Goal: Browse casually: Explore the website without a specific task or goal

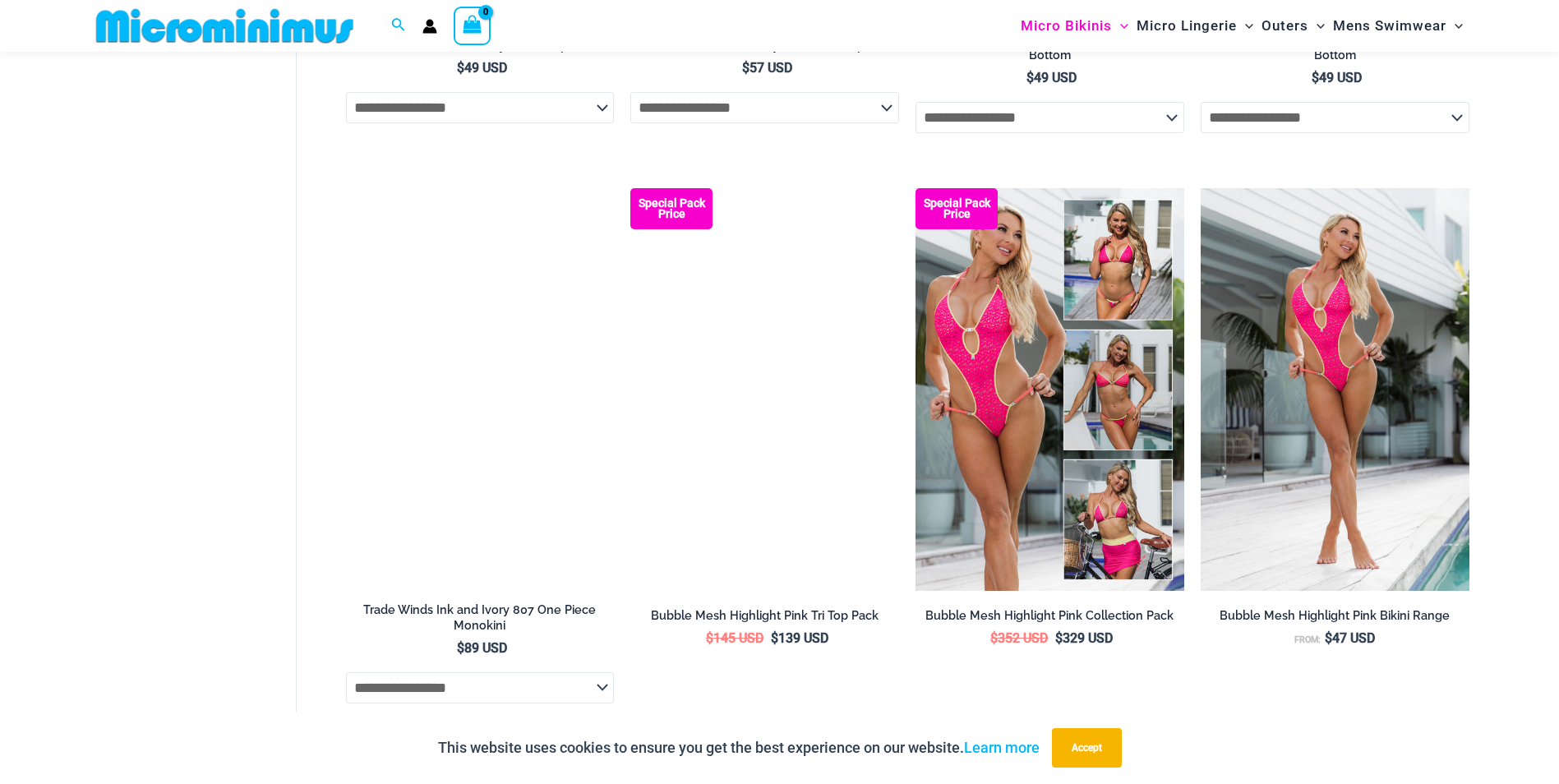
scroll to position [2123, 0]
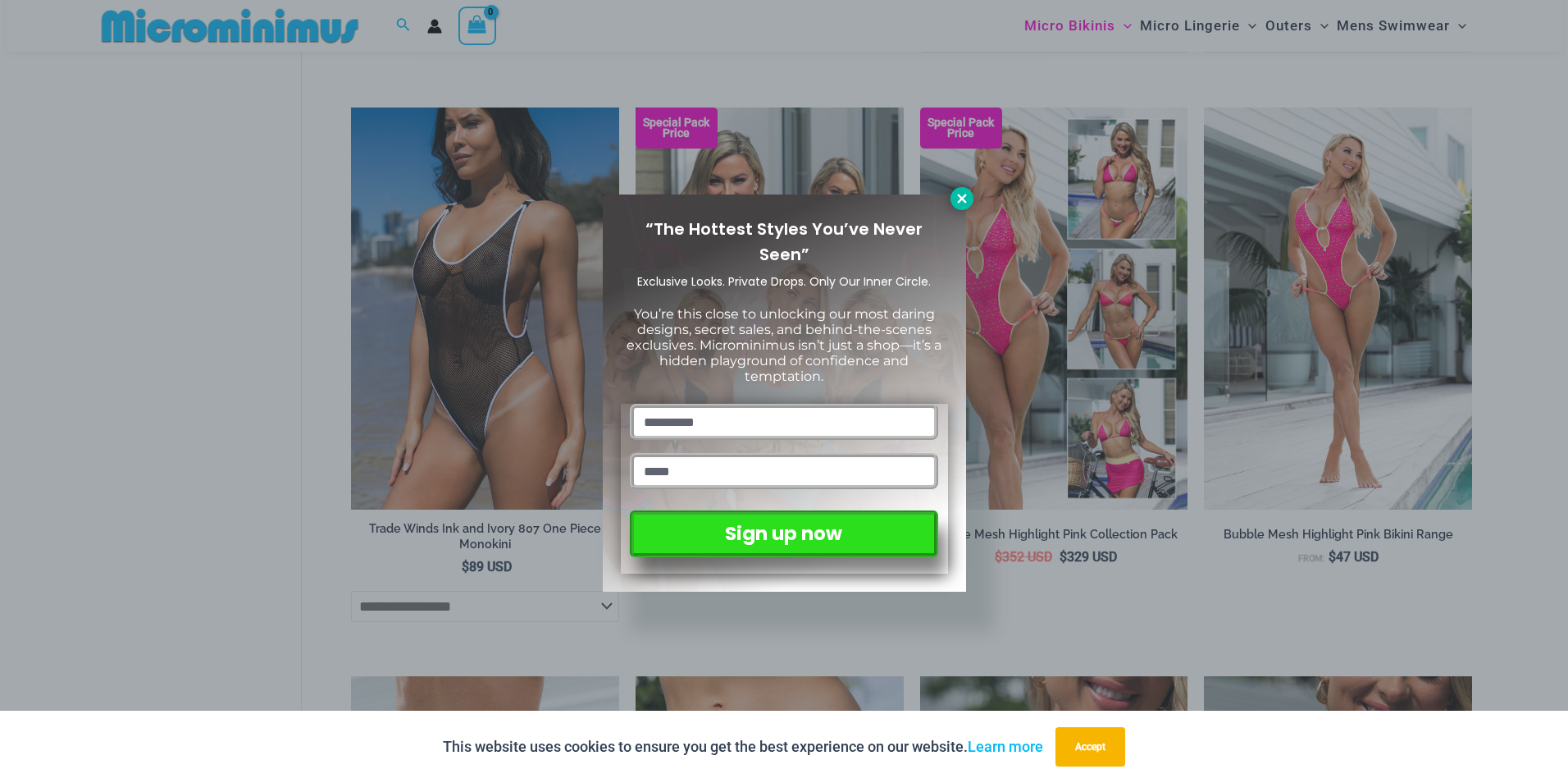
click at [956, 202] on icon at bounding box center [961, 198] width 15 height 15
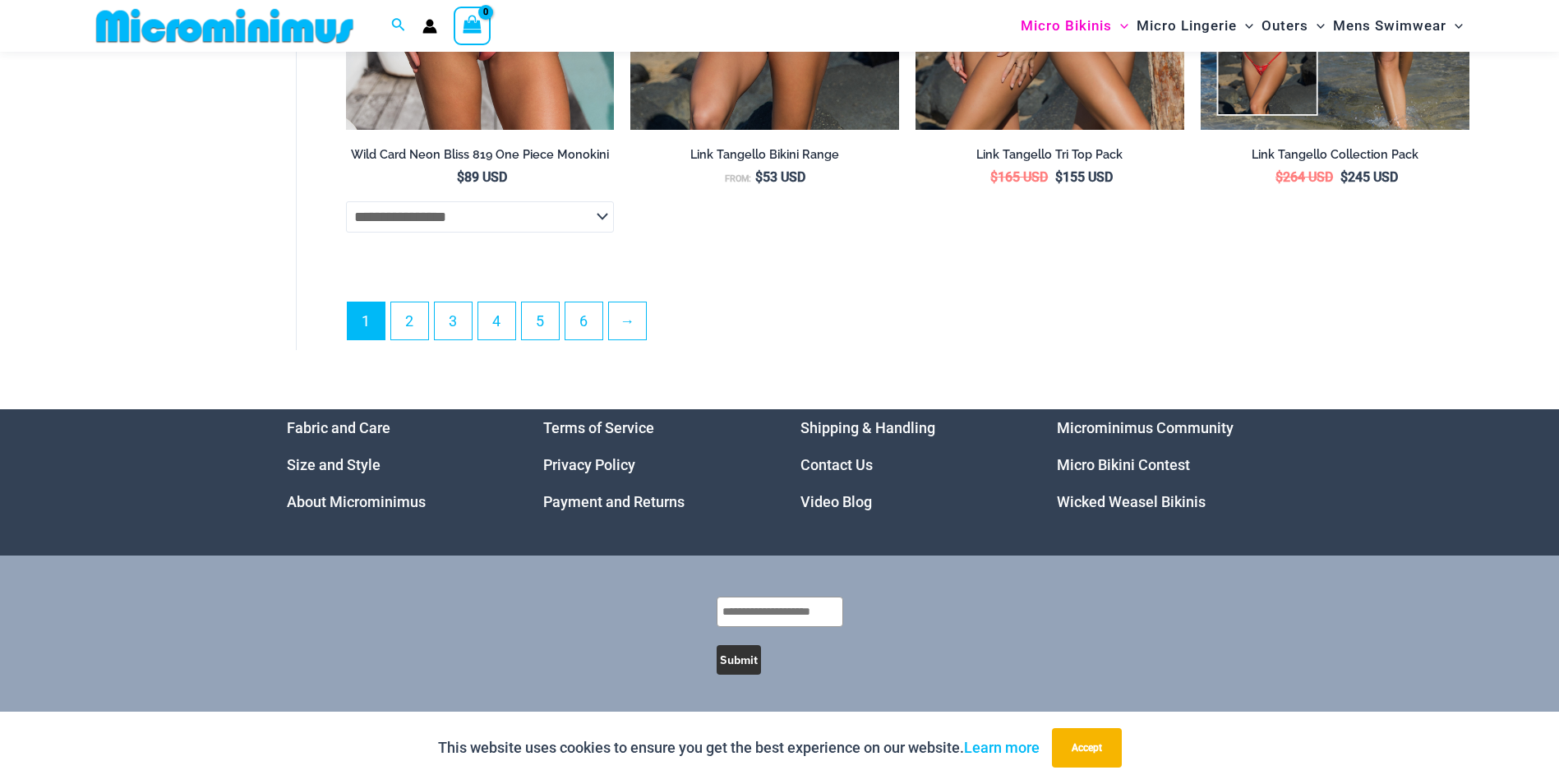
scroll to position [4797, 0]
click at [470, 324] on link "3" at bounding box center [453, 319] width 37 height 38
click at [500, 324] on link "4" at bounding box center [497, 319] width 37 height 38
click at [497, 329] on link "4" at bounding box center [497, 319] width 37 height 38
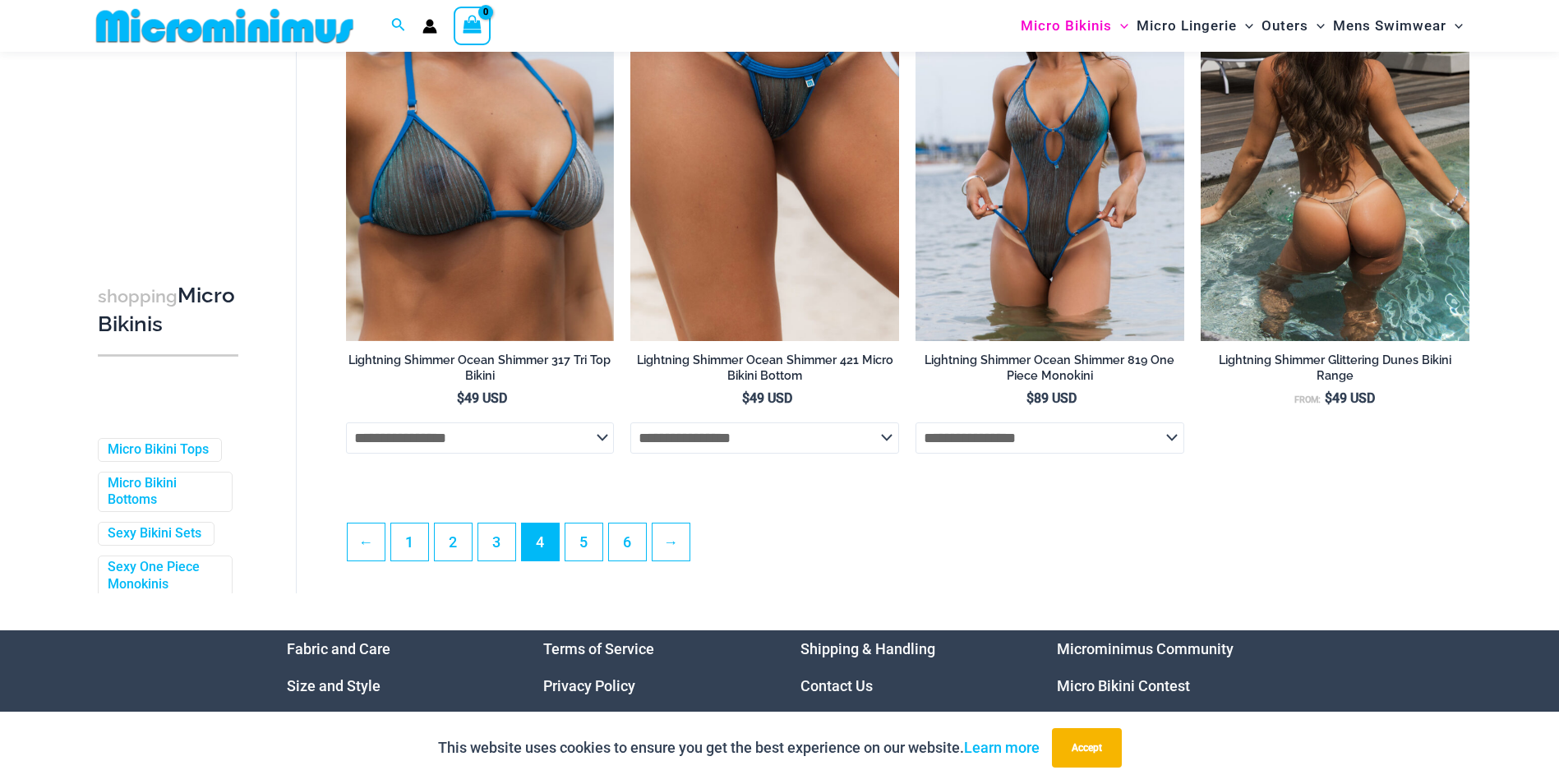
scroll to position [4175, 0]
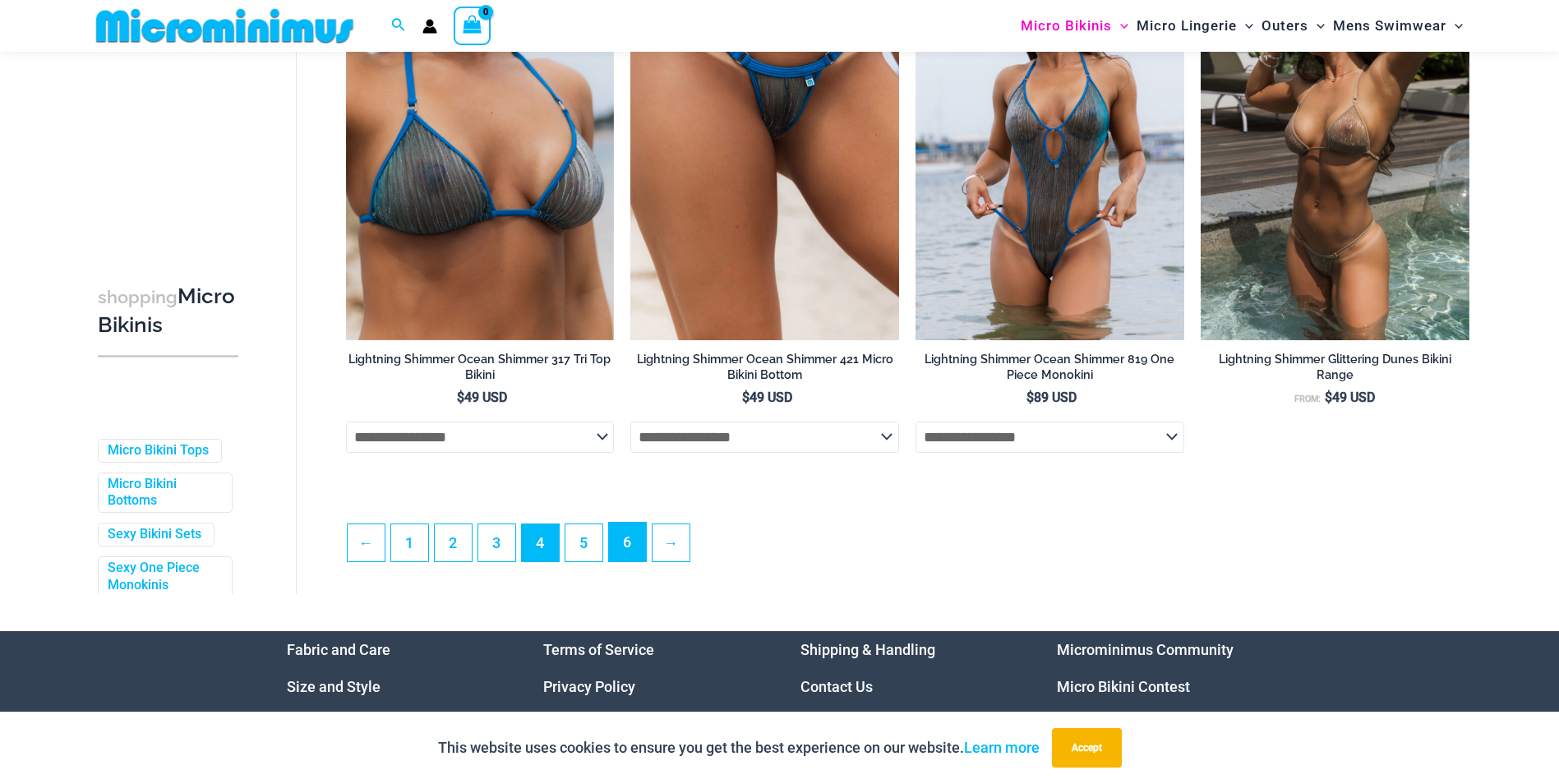
click at [625, 561] on link "6" at bounding box center [628, 541] width 37 height 38
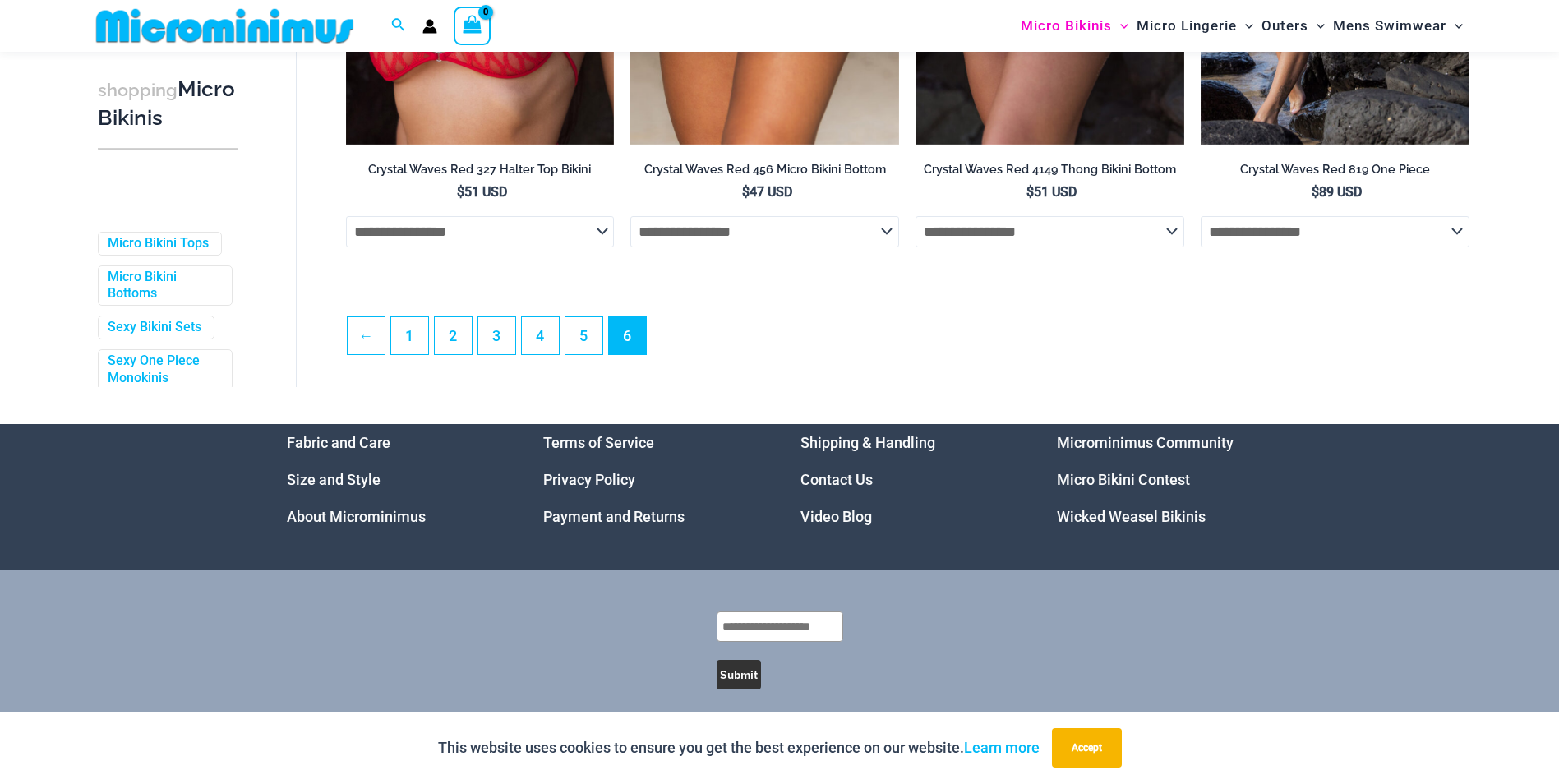
scroll to position [4437, 0]
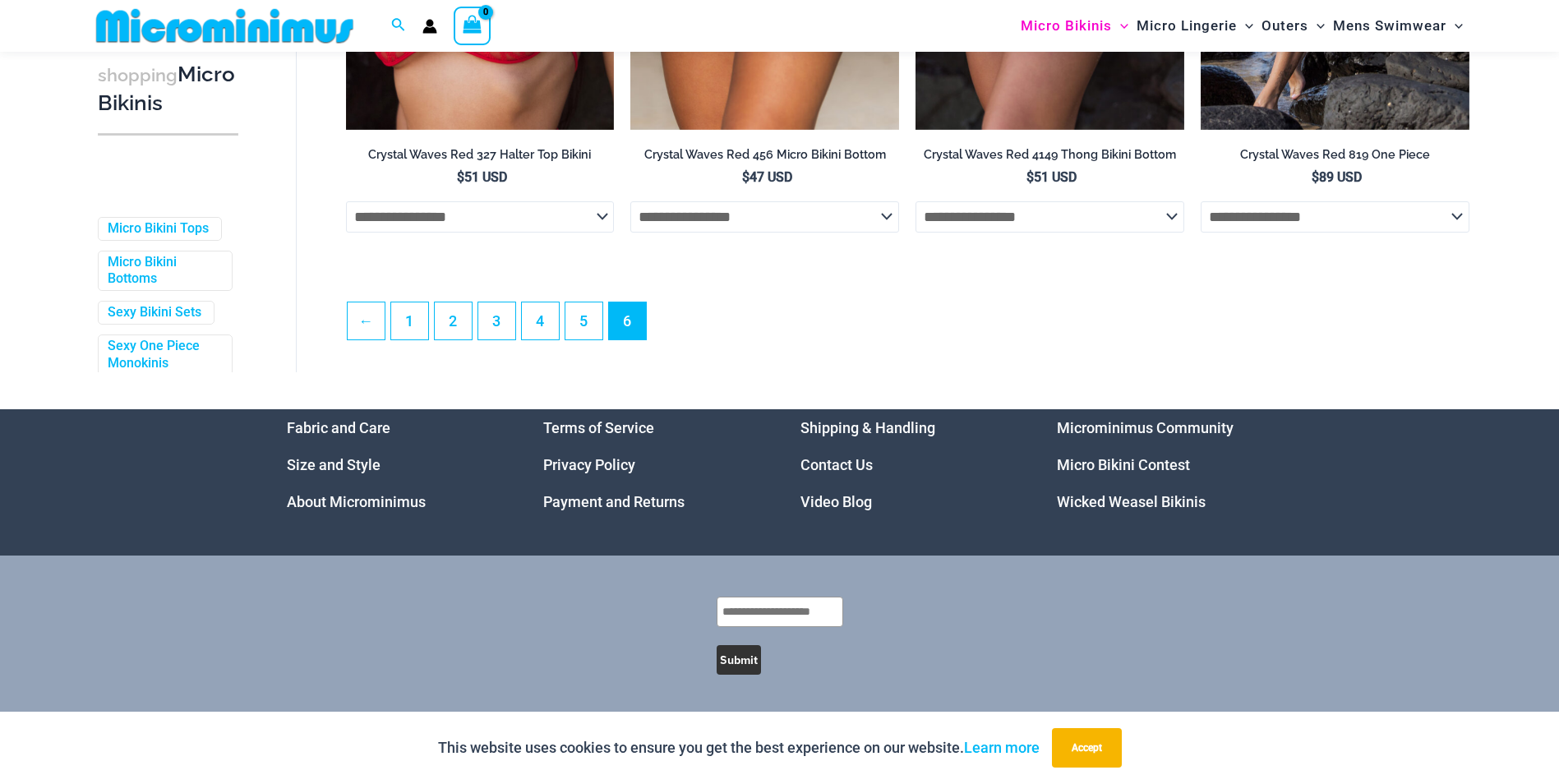
click at [210, 28] on img at bounding box center [225, 27] width 270 height 37
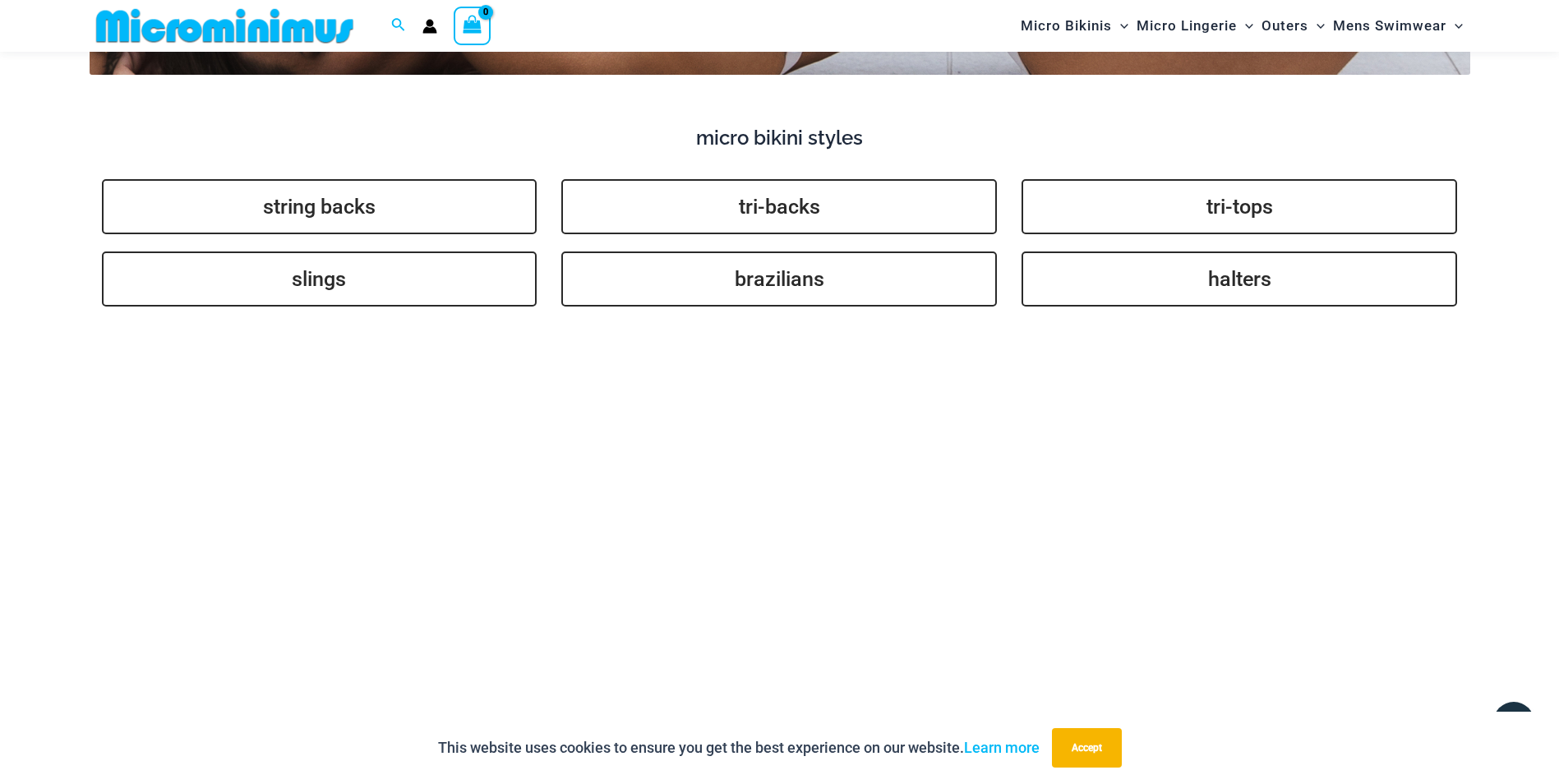
scroll to position [4094, 0]
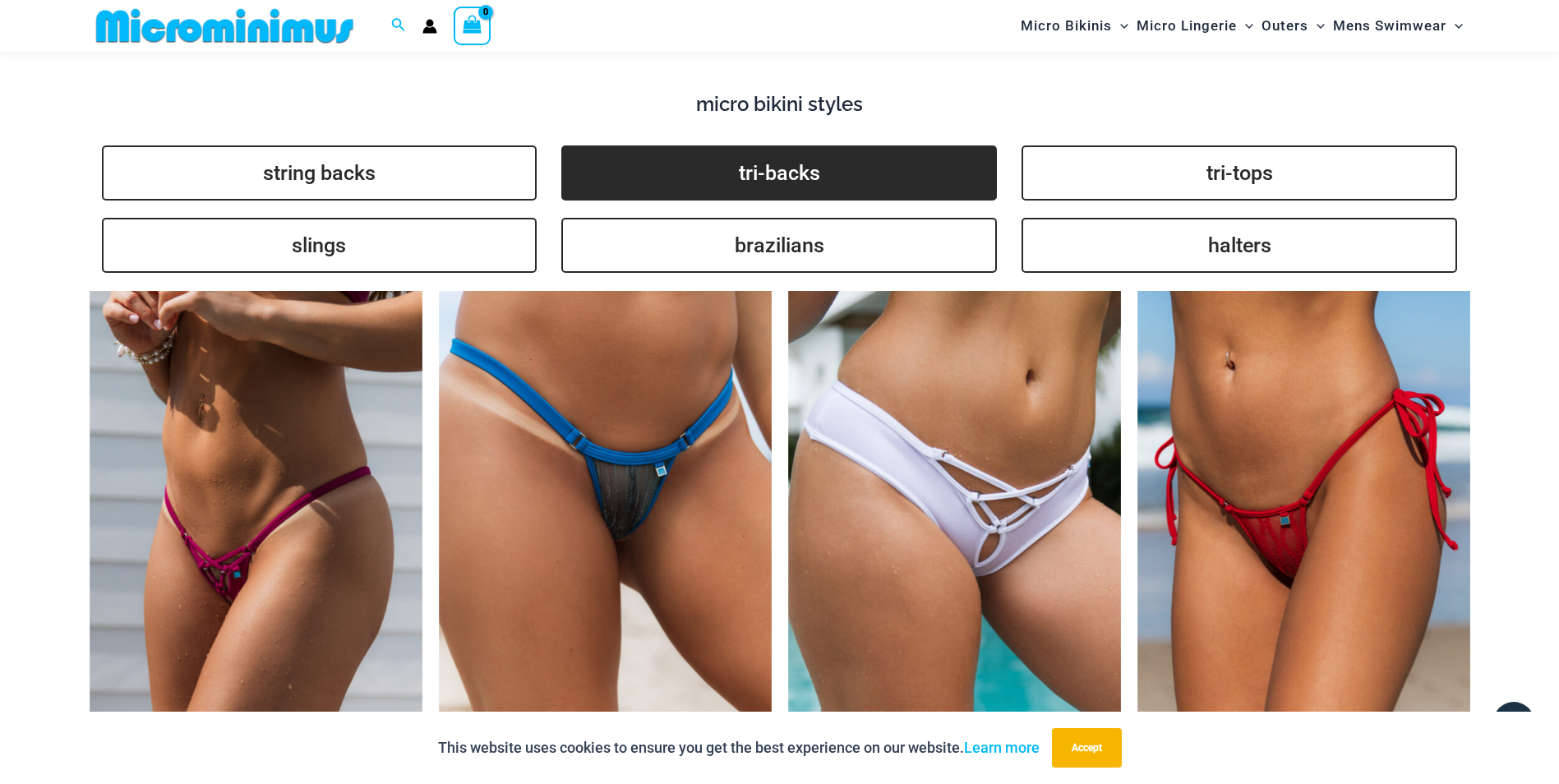
click at [779, 172] on link "tri-backs" at bounding box center [780, 173] width 436 height 55
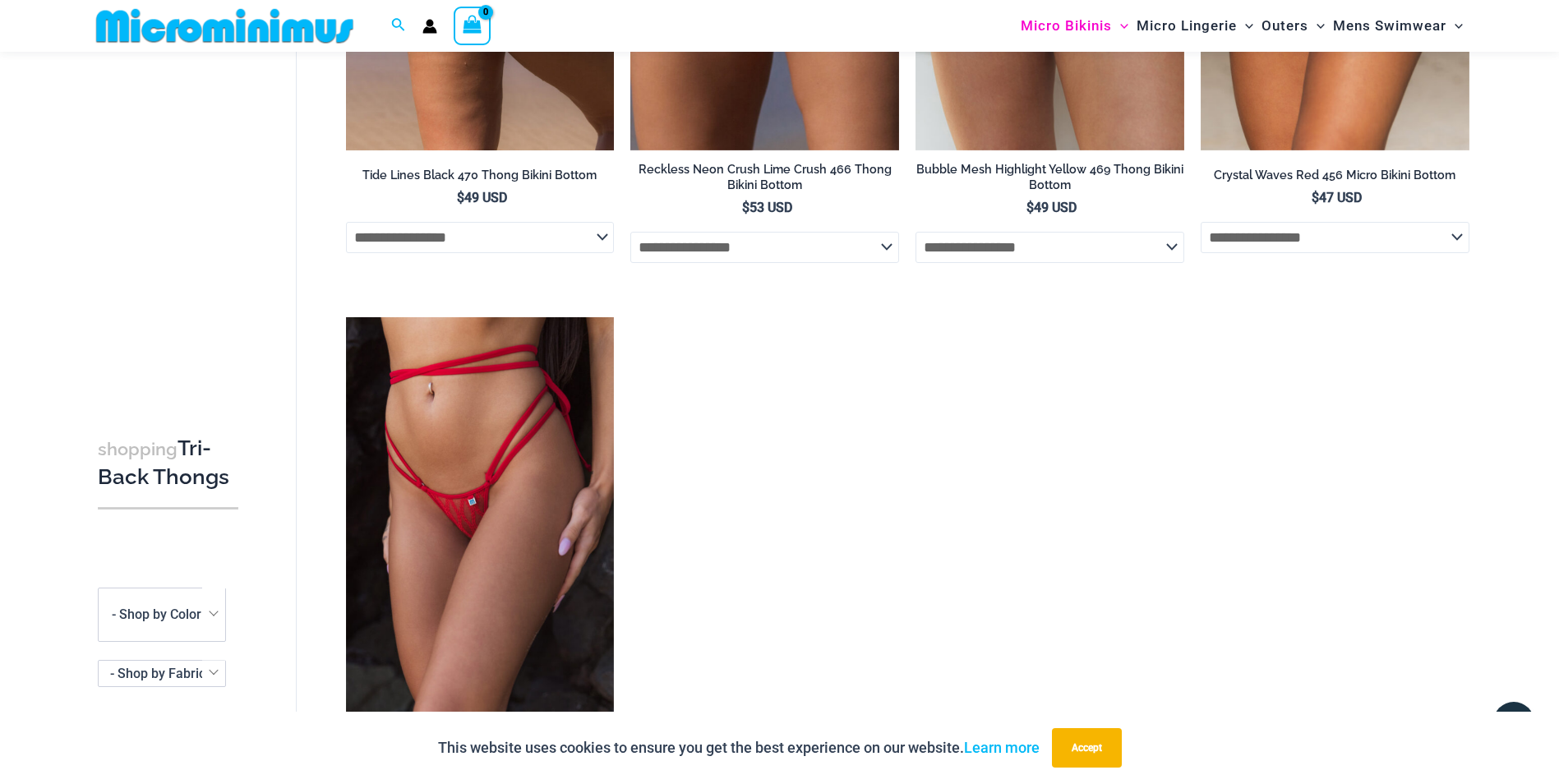
scroll to position [3284, 0]
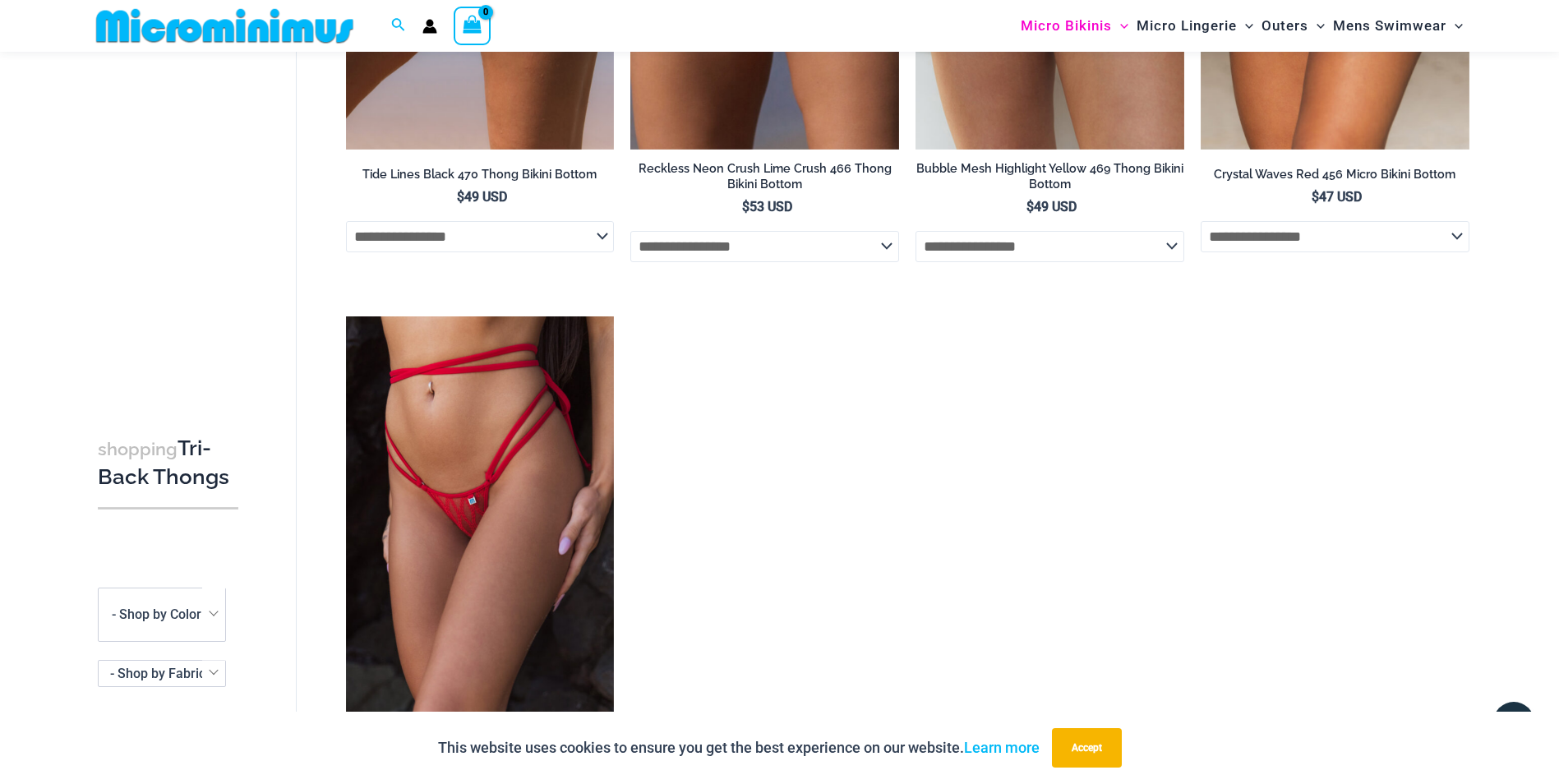
click at [187, 22] on img at bounding box center [225, 27] width 270 height 37
